Goal: Transaction & Acquisition: Subscribe to service/newsletter

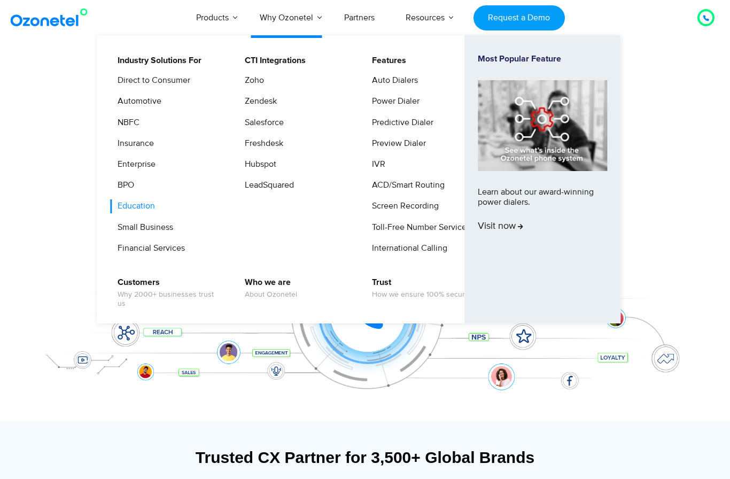
click at [131, 201] on link "Education" at bounding box center [134, 205] width 46 height 13
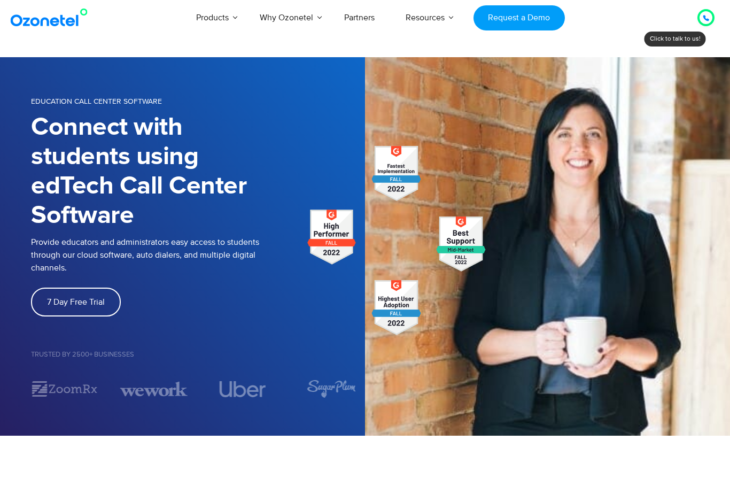
click at [101, 300] on span "7 Day Free Trial" at bounding box center [76, 302] width 58 height 9
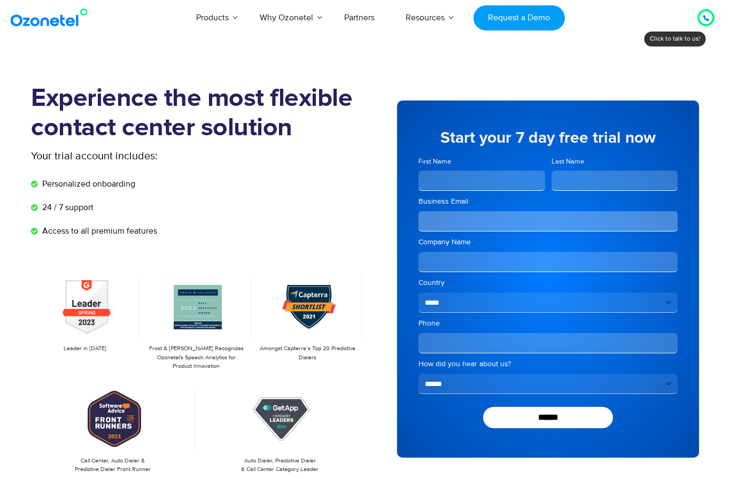
click at [0, 63] on section "Experience the most flexible contact center solution Your trial account include…" at bounding box center [365, 294] width 730 height 475
